Goal: Transaction & Acquisition: Obtain resource

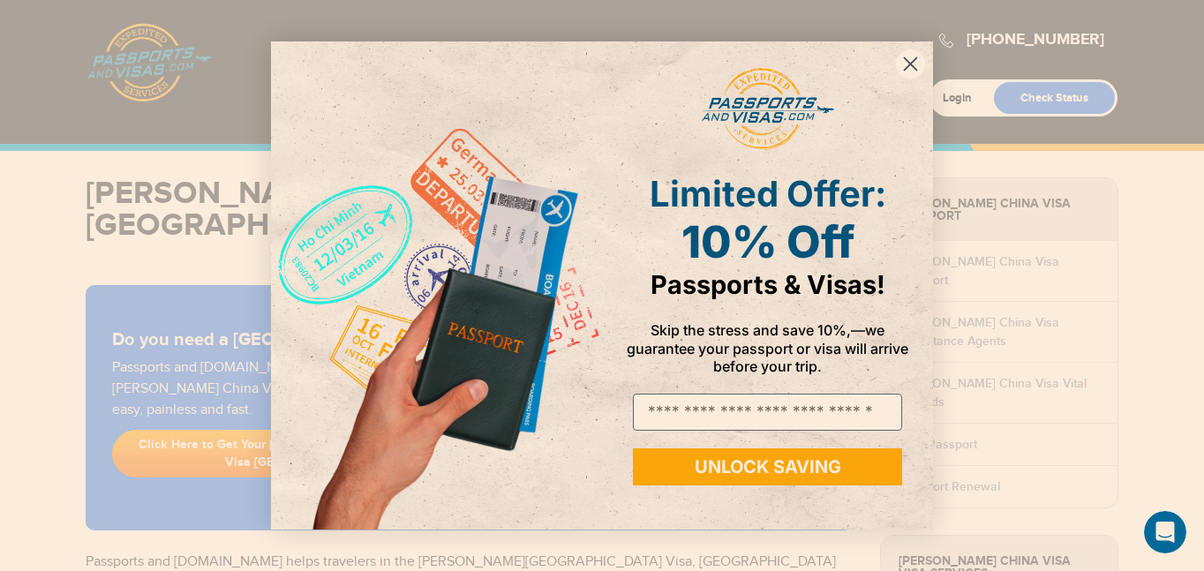
click at [914, 56] on circle "Close dialog" at bounding box center [910, 63] width 29 height 29
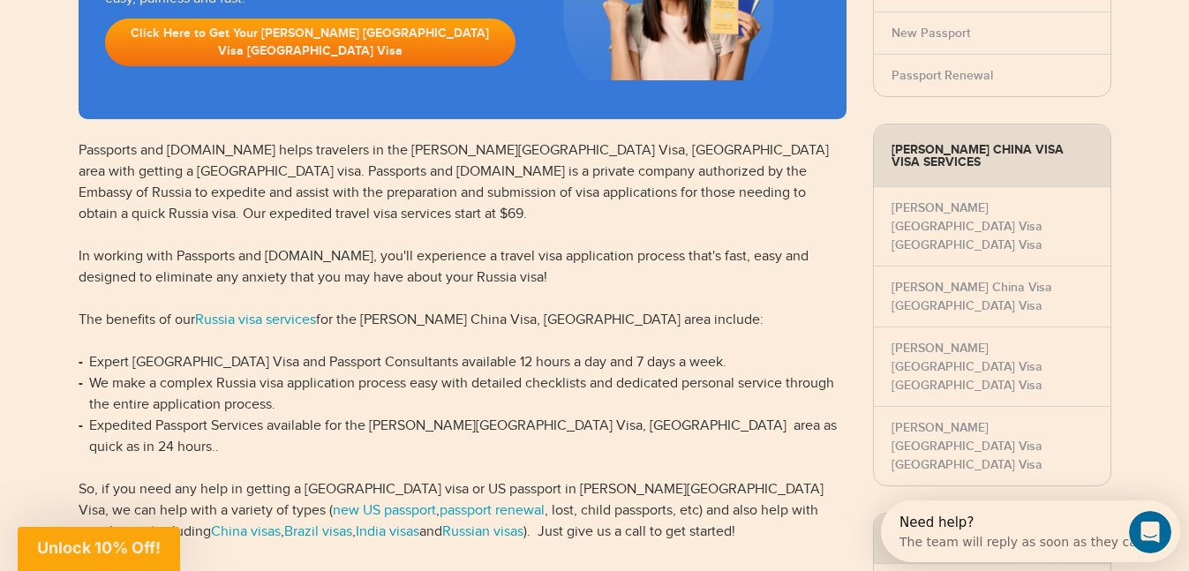
scroll to position [416, 0]
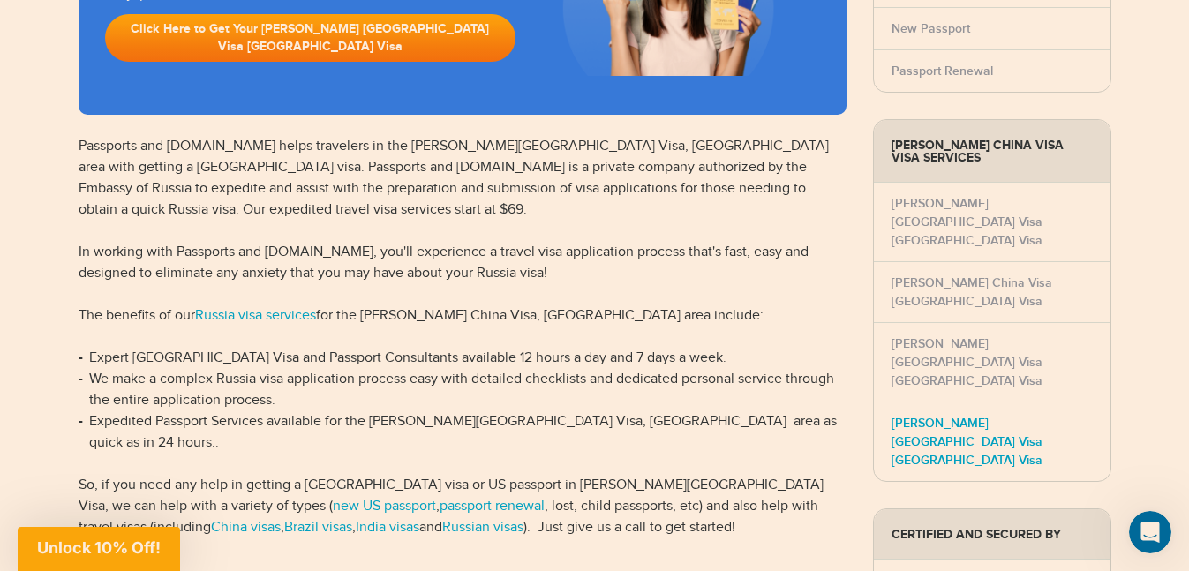
click at [1034, 416] on link "Gilbert China Visa India Visa" at bounding box center [967, 442] width 151 height 52
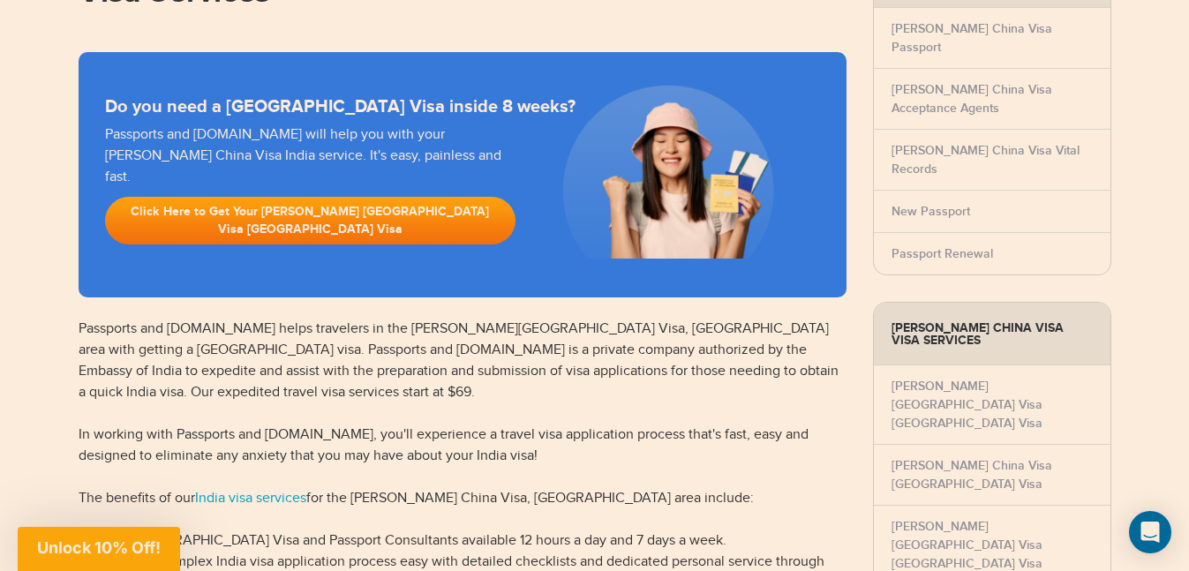
scroll to position [234, 0]
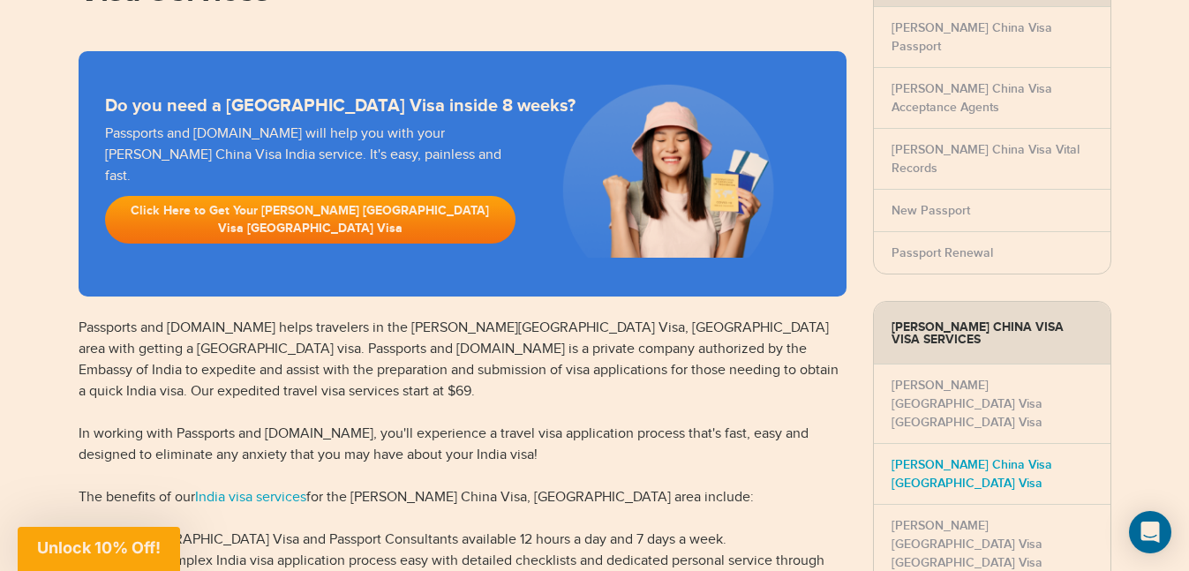
click at [1034, 457] on link "[PERSON_NAME] China Visa [GEOGRAPHIC_DATA] Visa" at bounding box center [972, 474] width 161 height 34
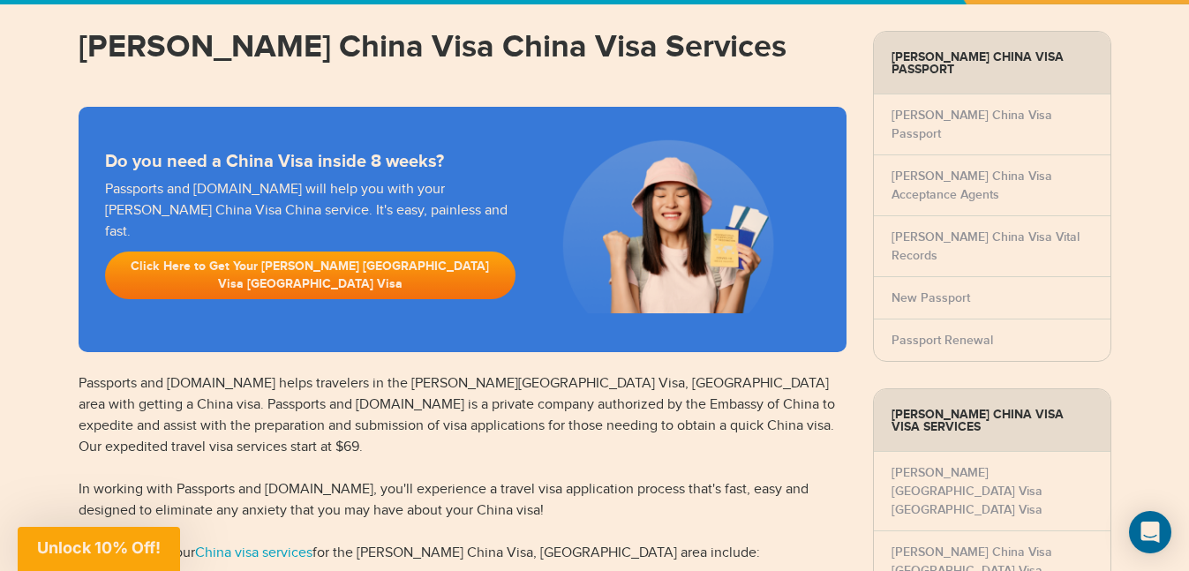
scroll to position [191, 0]
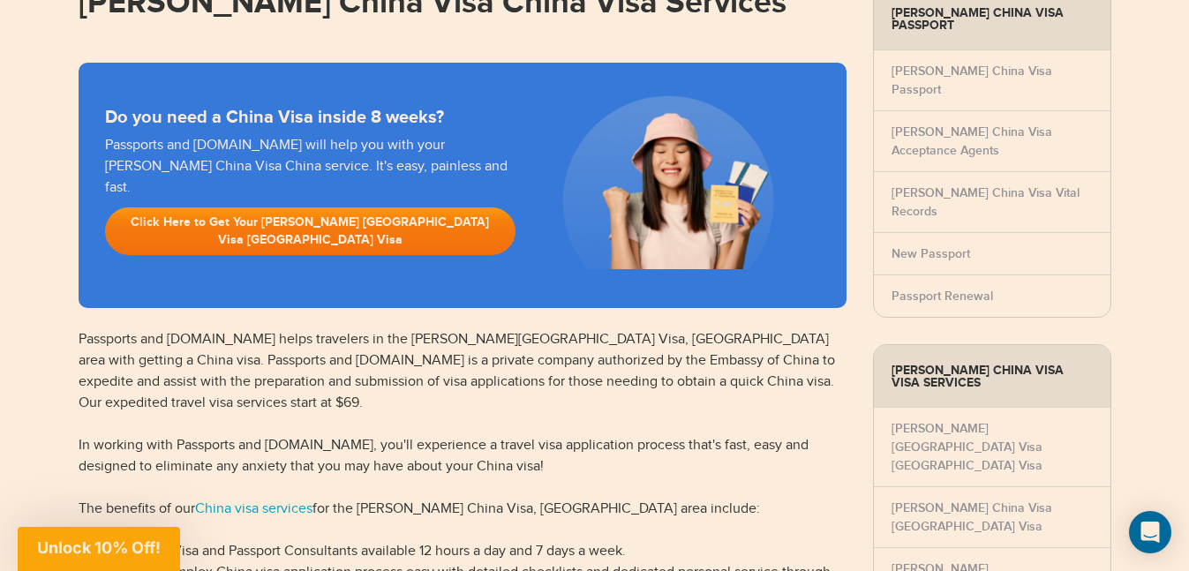
click at [354, 207] on link "Click Here to Get Your Gilbert China Visa China Visa" at bounding box center [310, 231] width 411 height 48
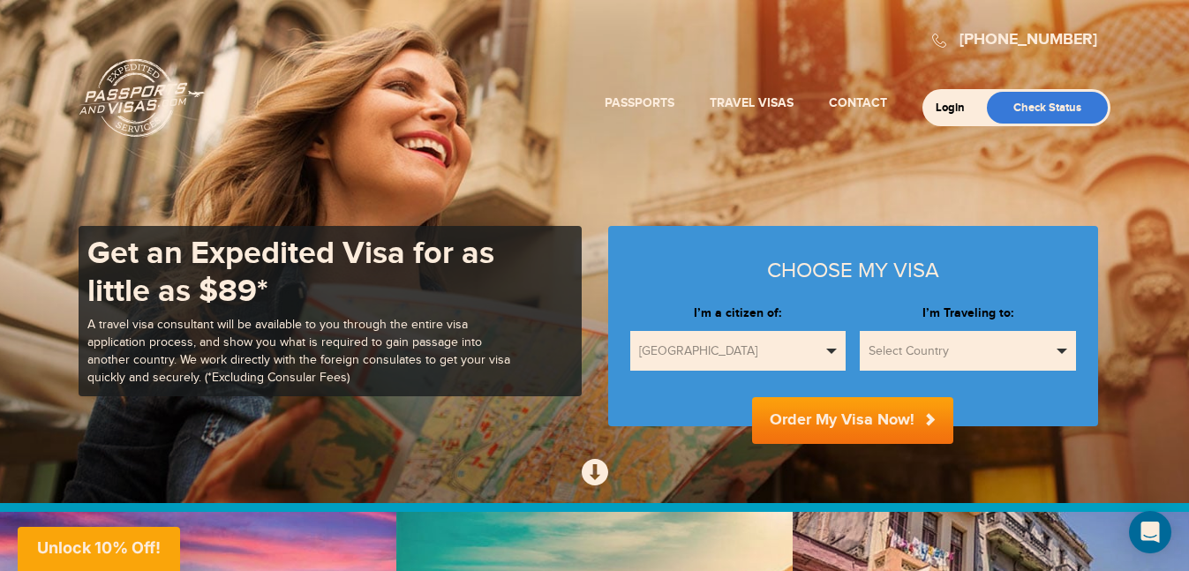
click at [1054, 352] on button "Select Country" at bounding box center [968, 351] width 216 height 40
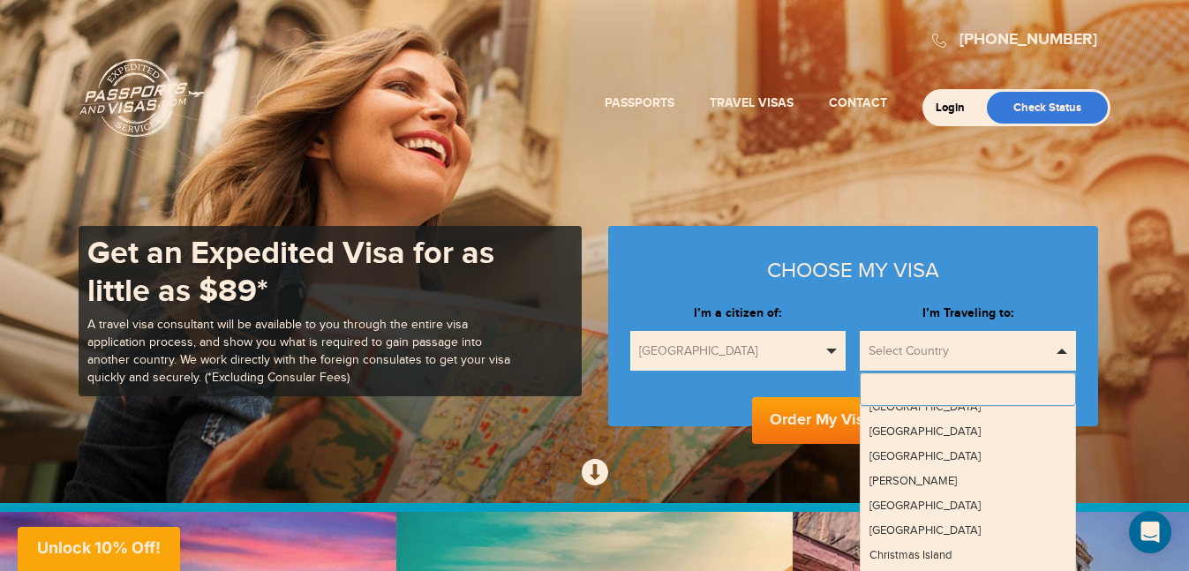
scroll to position [991, 0]
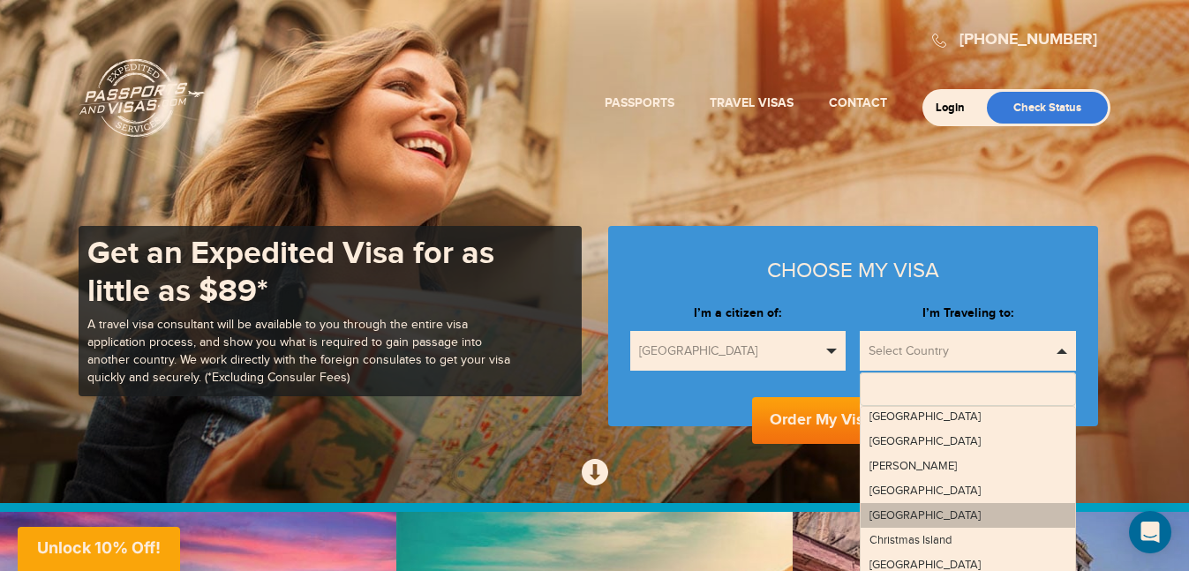
click at [926, 515] on link "[GEOGRAPHIC_DATA]" at bounding box center [968, 515] width 214 height 25
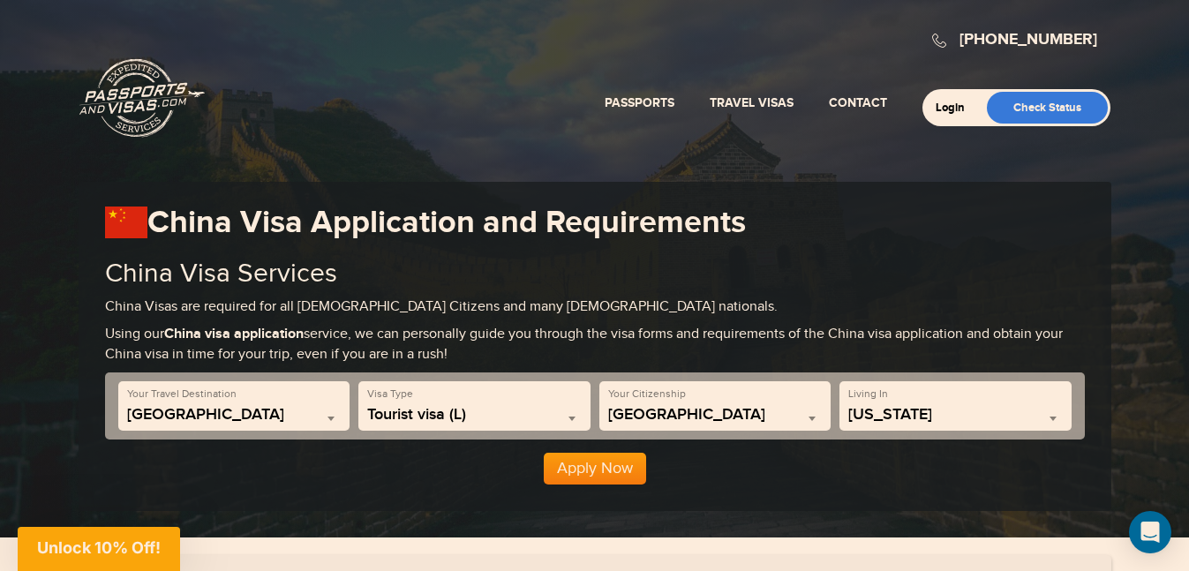
click at [1050, 422] on span at bounding box center [1053, 418] width 18 height 23
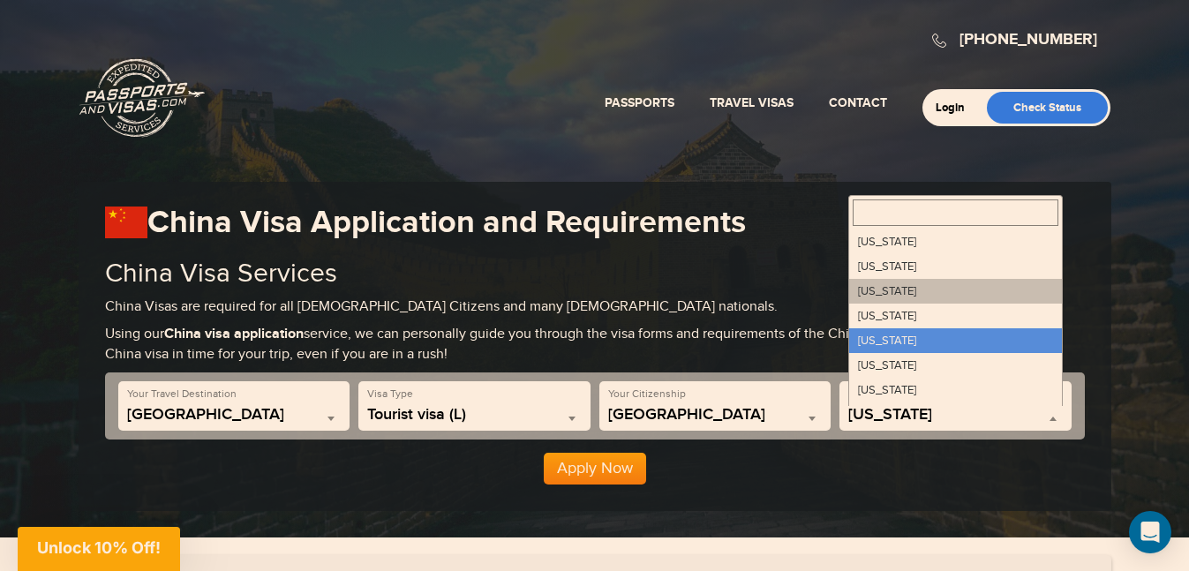
select select "**"
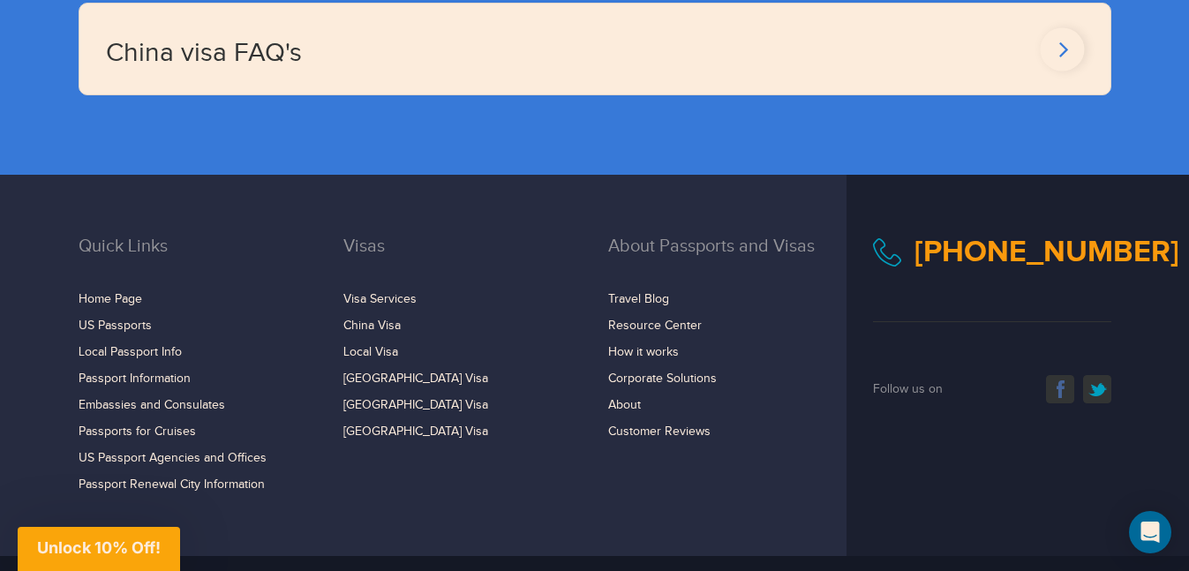
scroll to position [3498, 0]
